Goal: Transaction & Acquisition: Book appointment/travel/reservation

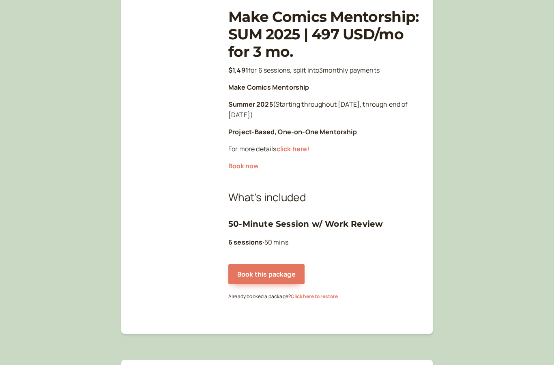
scroll to position [118, 0]
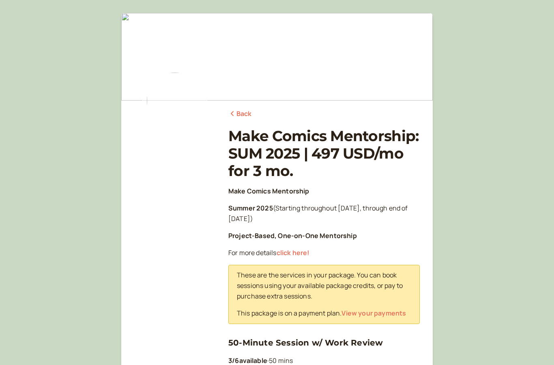
scroll to position [114, 0]
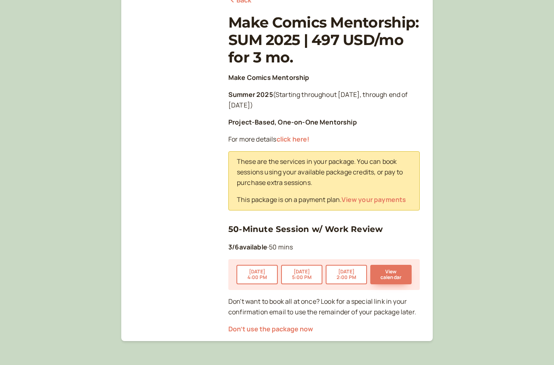
click at [383, 200] on link "View your payments" at bounding box center [374, 199] width 65 height 9
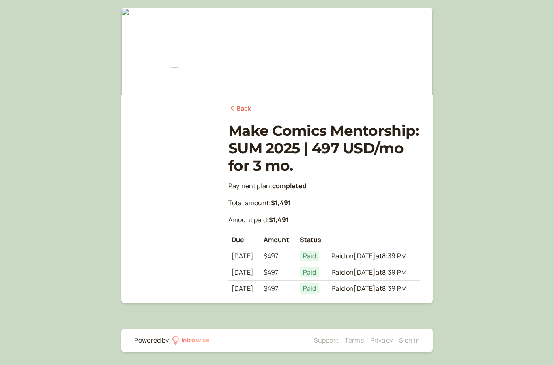
click at [234, 103] on link "Back" at bounding box center [240, 108] width 24 height 11
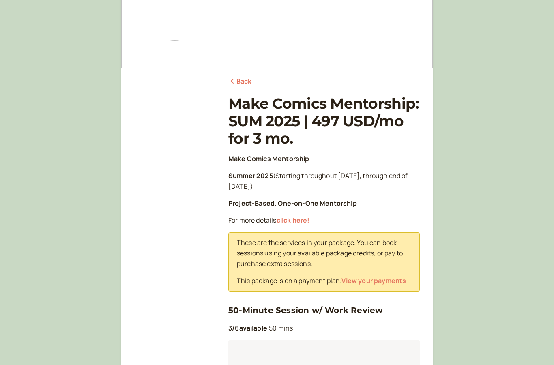
scroll to position [146, 0]
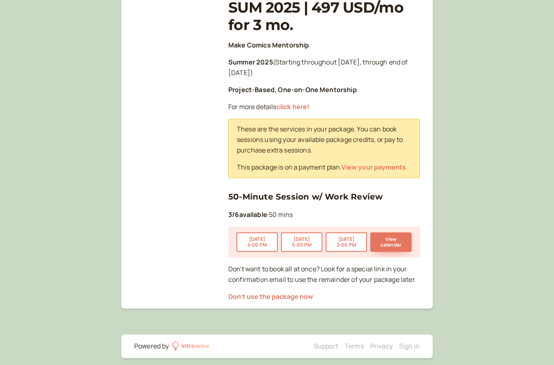
click at [402, 237] on button "View calendar" at bounding box center [390, 242] width 41 height 19
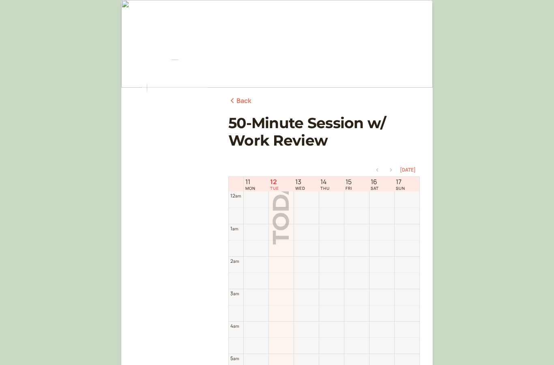
scroll to position [260, 0]
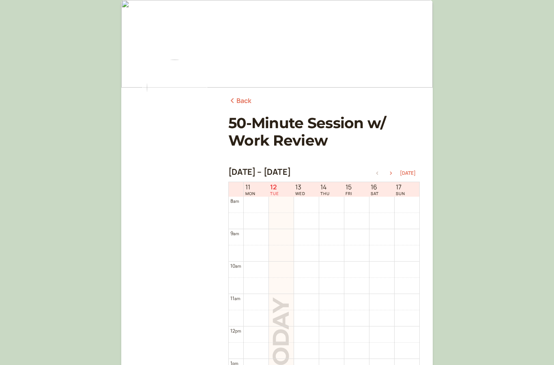
click at [392, 174] on icon "button" at bounding box center [391, 173] width 2 height 3
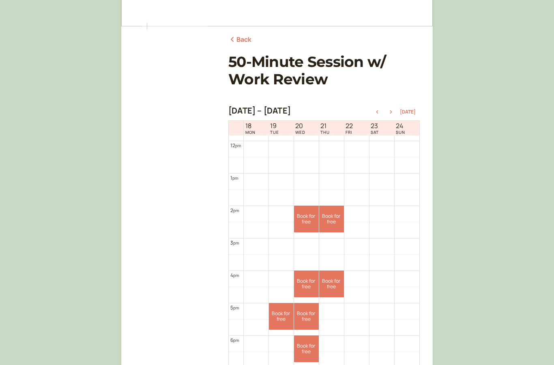
scroll to position [75, 0]
click at [392, 112] on icon "button" at bounding box center [391, 111] width 10 height 3
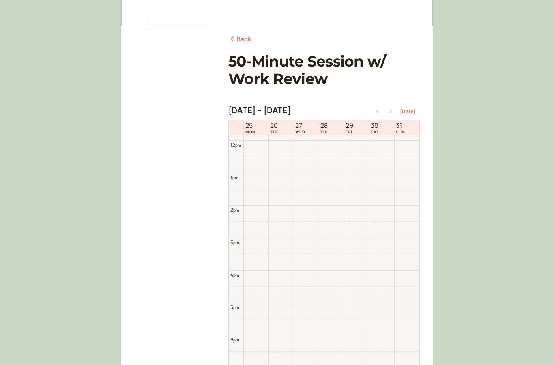
scroll to position [260, 0]
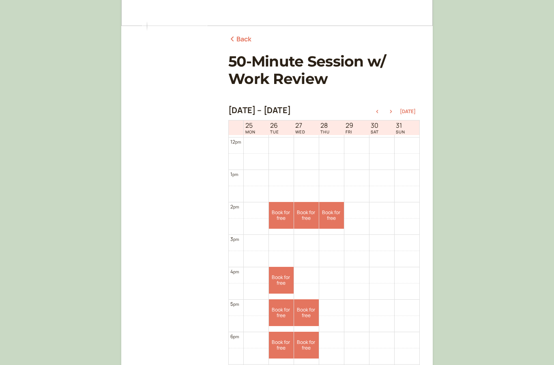
click at [395, 111] on icon "button" at bounding box center [391, 111] width 10 height 3
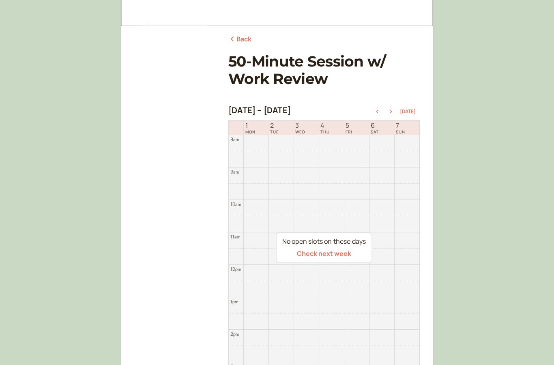
click at [381, 113] on icon "button" at bounding box center [378, 111] width 10 height 3
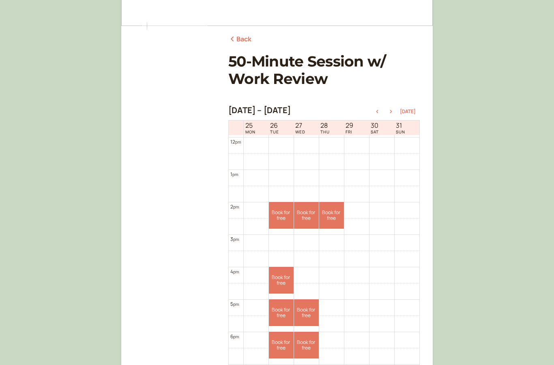
scroll to position [387, 0]
click at [284, 215] on link "Book for free free" at bounding box center [281, 215] width 25 height 27
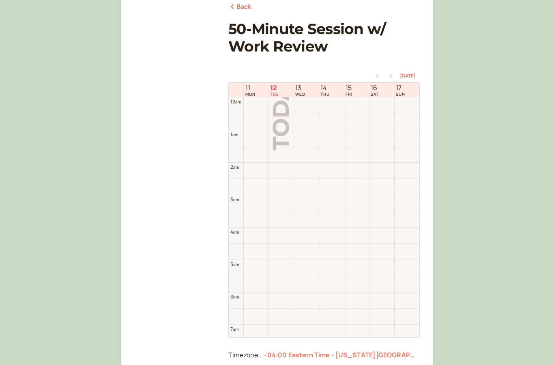
scroll to position [260, 0]
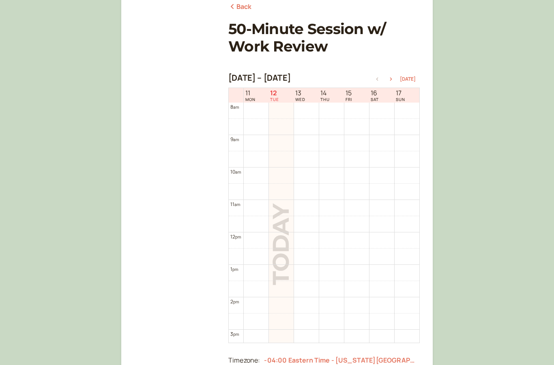
click at [388, 81] on button "button" at bounding box center [391, 79] width 10 height 6
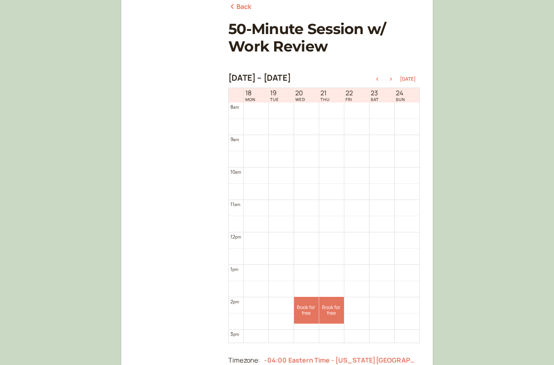
click at [394, 78] on icon "button" at bounding box center [391, 79] width 10 height 3
click at [281, 308] on link "Book for free free" at bounding box center [281, 310] width 25 height 27
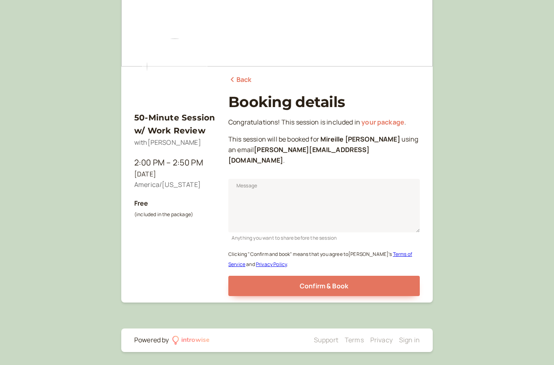
scroll to position [32, 0]
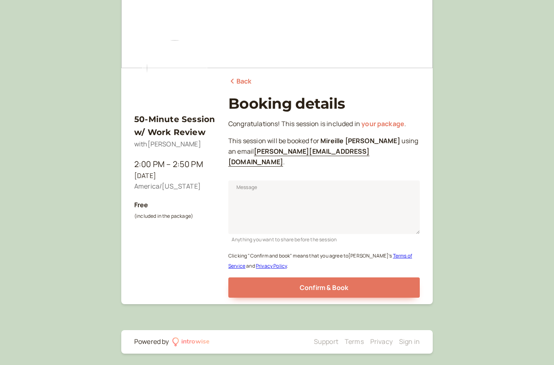
click at [390, 278] on button "Confirm & Book" at bounding box center [324, 288] width 192 height 20
